Goal: Navigation & Orientation: Find specific page/section

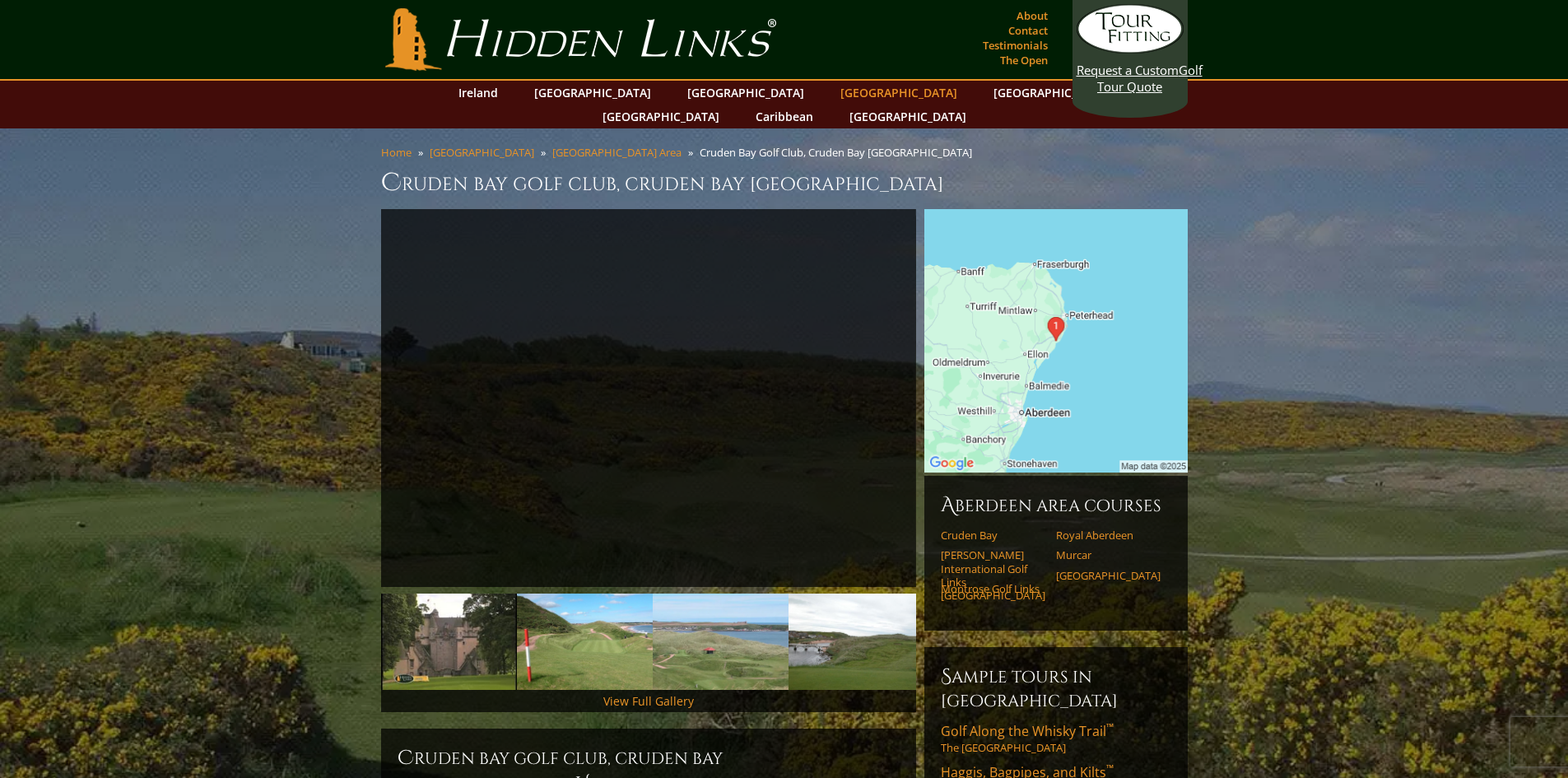
click at [832, 97] on link "[GEOGRAPHIC_DATA]" at bounding box center [899, 92] width 134 height 23
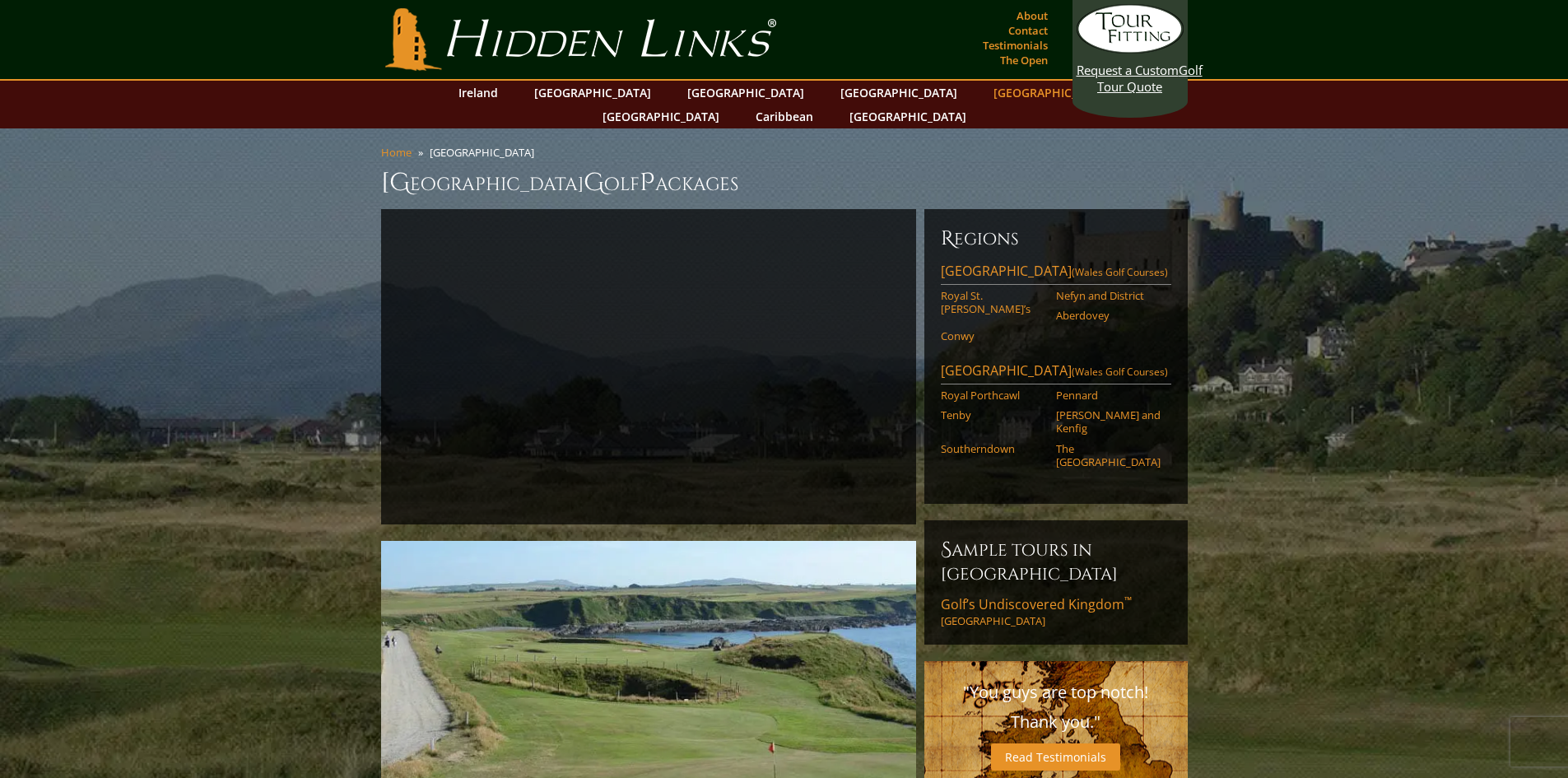
click at [985, 97] on link "[GEOGRAPHIC_DATA]" at bounding box center [1052, 92] width 134 height 23
